Goal: Information Seeking & Learning: Find specific fact

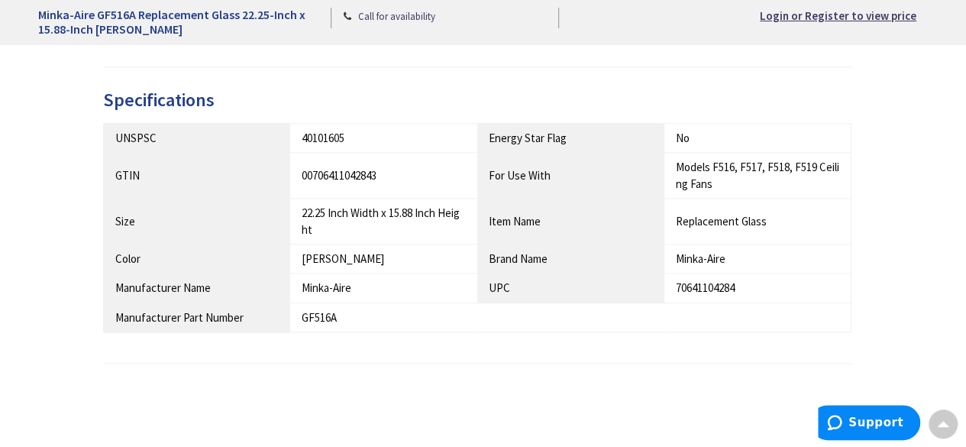
scroll to position [764, 0]
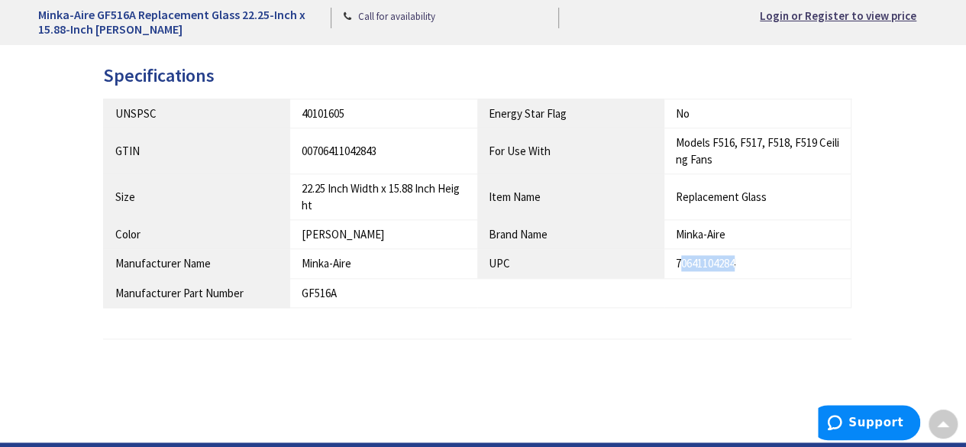
drag, startPoint x: 742, startPoint y: 247, endPoint x: 680, endPoint y: 247, distance: 62.6
click at [680, 255] on div "70641104284" at bounding box center [757, 263] width 163 height 16
click at [690, 270] on table "UNSPSC 40101605 Energy Star Flag No GTIN 00706411042843 For Use With Models F51…" at bounding box center [477, 203] width 749 height 209
drag, startPoint x: 677, startPoint y: 243, endPoint x: 742, endPoint y: 247, distance: 65.8
click at [742, 255] on div "70641104284" at bounding box center [757, 263] width 163 height 16
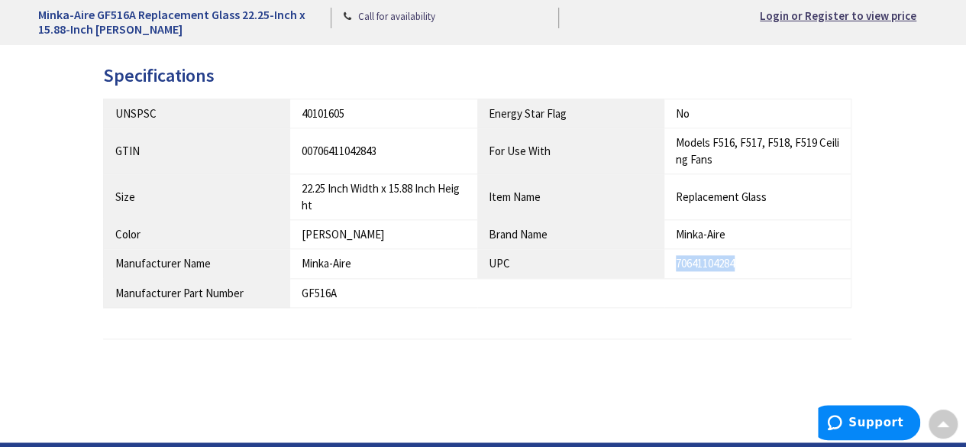
copy div "70641104284"
drag, startPoint x: 344, startPoint y: 276, endPoint x: 297, endPoint y: 273, distance: 46.7
click at [297, 278] on td "GF516A" at bounding box center [383, 292] width 187 height 29
copy div "GF516A"
drag, startPoint x: 391, startPoint y: 135, endPoint x: 300, endPoint y: 129, distance: 91.1
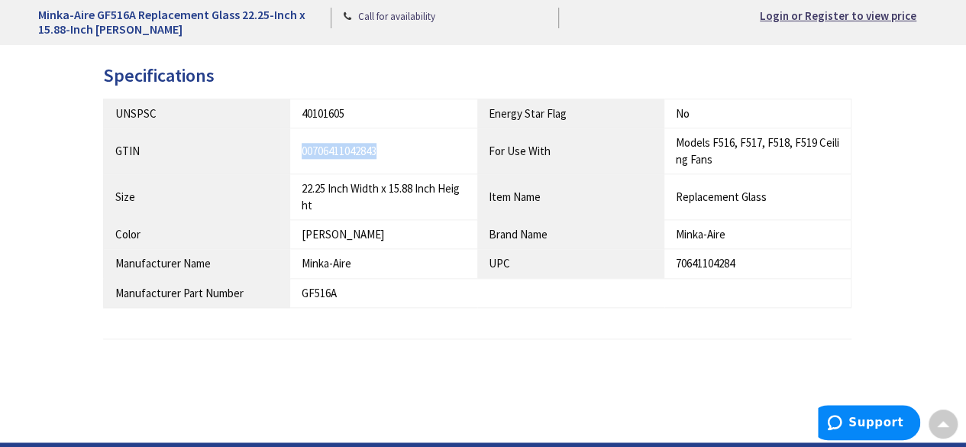
click at [300, 129] on td "00706411042843" at bounding box center [383, 151] width 187 height 46
copy div "00706411042843"
drag, startPoint x: 342, startPoint y: 96, endPoint x: 302, endPoint y: 94, distance: 40.5
click at [302, 105] on div "40101605" at bounding box center [384, 113] width 164 height 16
copy div "40101605"
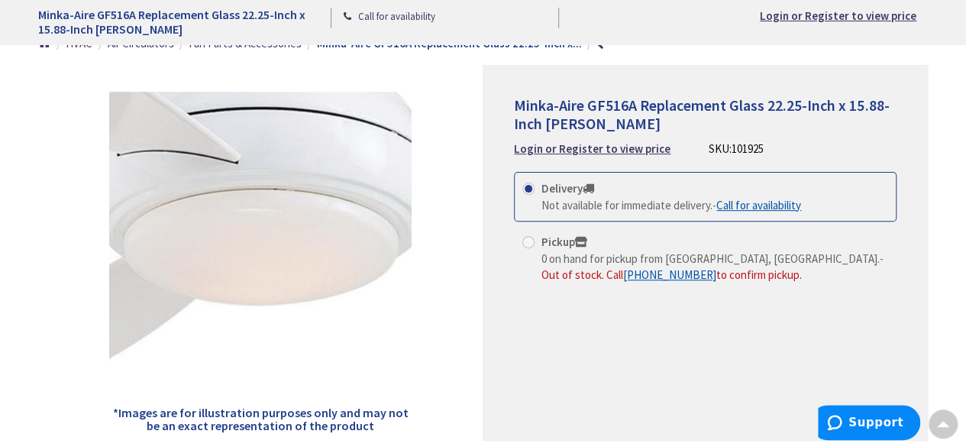
scroll to position [0, 0]
